Goal: Navigation & Orientation: Find specific page/section

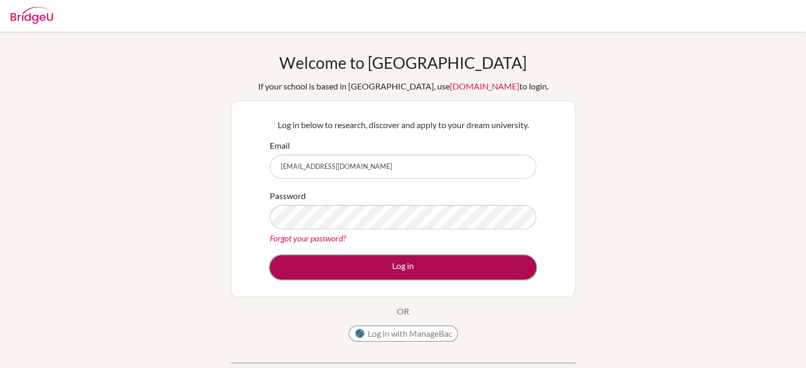
click at [397, 264] on button "Log in" at bounding box center [403, 267] width 267 height 24
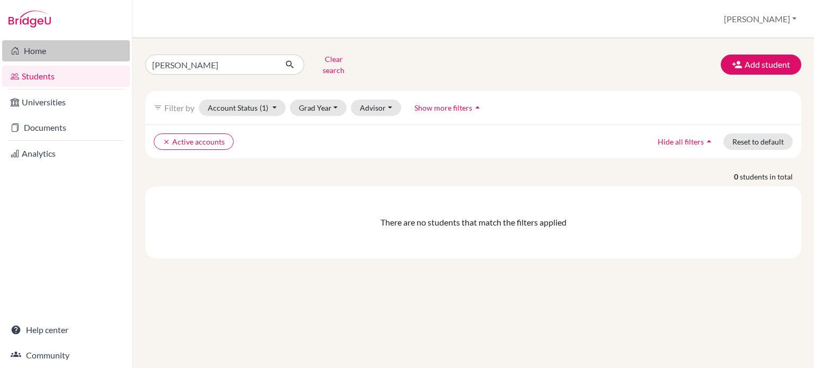
click at [39, 46] on link "Home" at bounding box center [66, 50] width 128 height 21
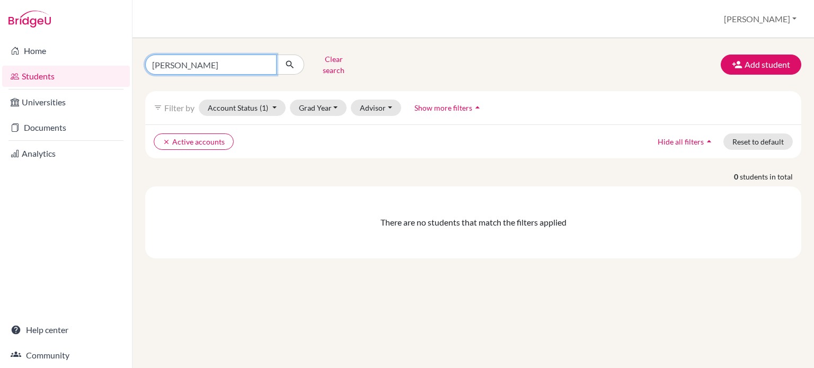
click at [252, 60] on input "[PERSON_NAME]" at bounding box center [210, 65] width 131 height 20
type input "l"
click at [334, 61] on button "Clear search" at bounding box center [333, 65] width 59 height 28
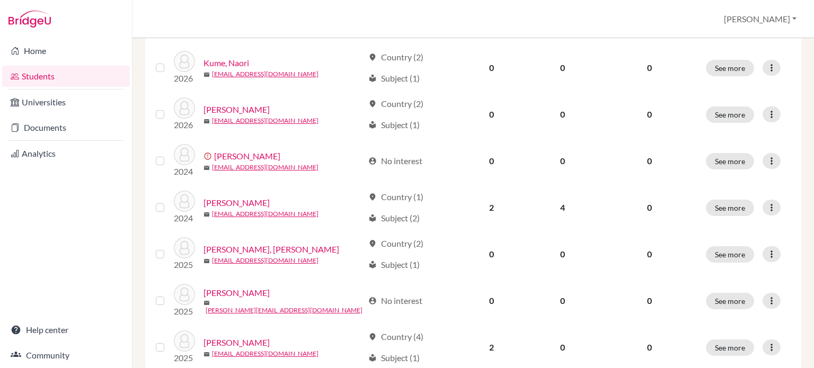
scroll to position [843, 0]
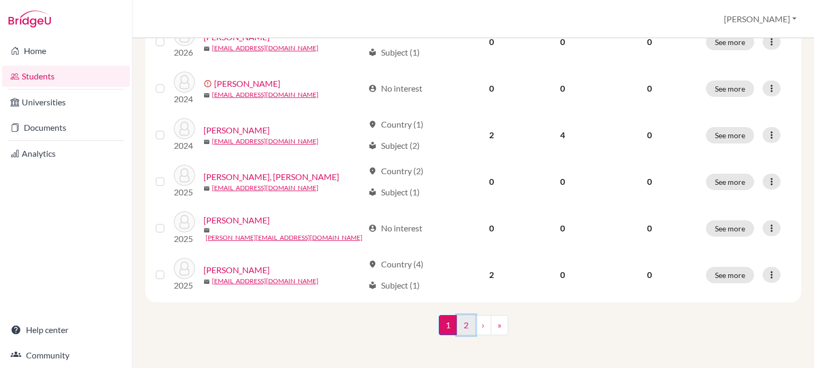
click at [460, 322] on link "2" at bounding box center [466, 325] width 19 height 20
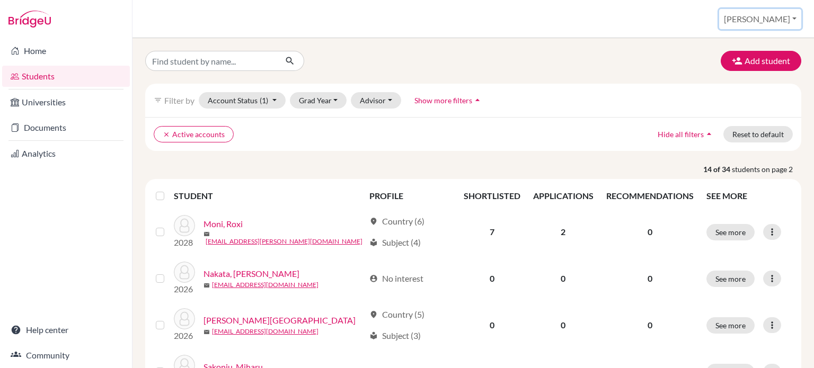
click at [782, 16] on button "Steve" at bounding box center [760, 19] width 82 height 20
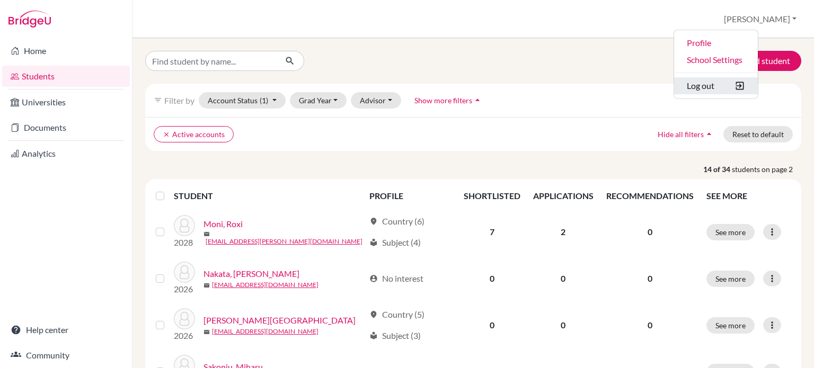
click at [742, 84] on button "Log out" at bounding box center [716, 85] width 84 height 17
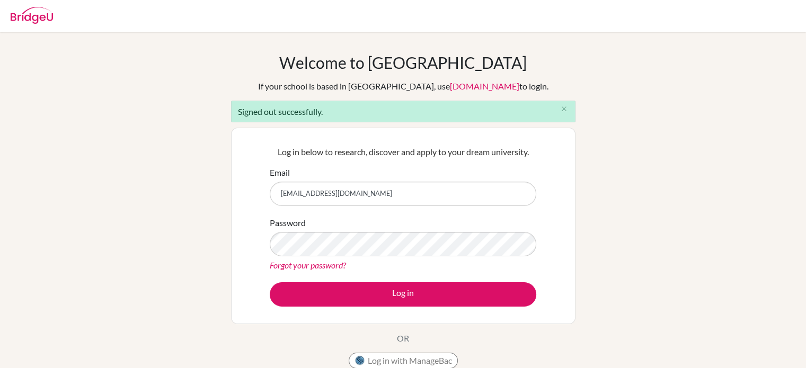
click at [380, 193] on input "[EMAIL_ADDRESS][DOMAIN_NAME]" at bounding box center [403, 194] width 267 height 24
type input "[EMAIL_ADDRESS][DOMAIN_NAME]"
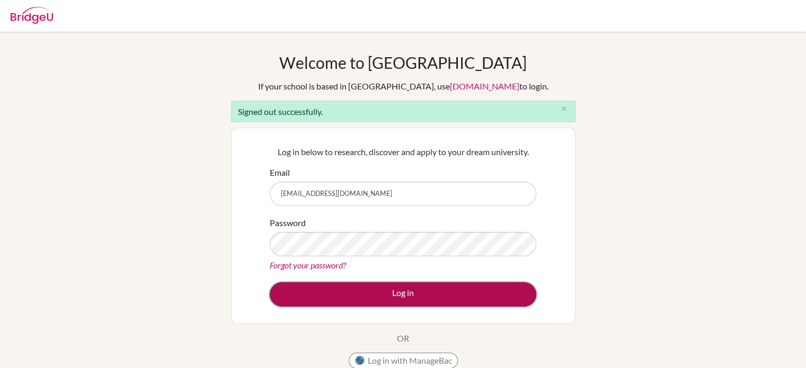
click at [372, 294] on button "Log in" at bounding box center [403, 294] width 267 height 24
